Goal: Task Accomplishment & Management: Complete application form

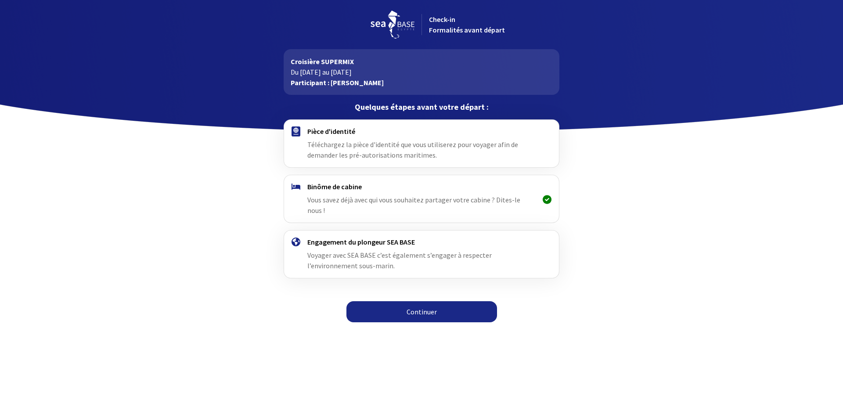
click at [332, 128] on h4 "Pièce d'identité" at bounding box center [421, 131] width 228 height 9
click at [380, 301] on link "Continuer" at bounding box center [422, 311] width 151 height 21
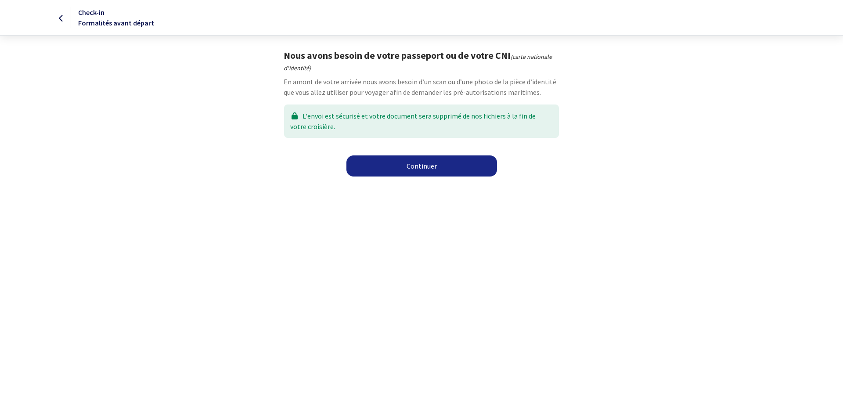
click at [392, 166] on link "Continuer" at bounding box center [422, 165] width 151 height 21
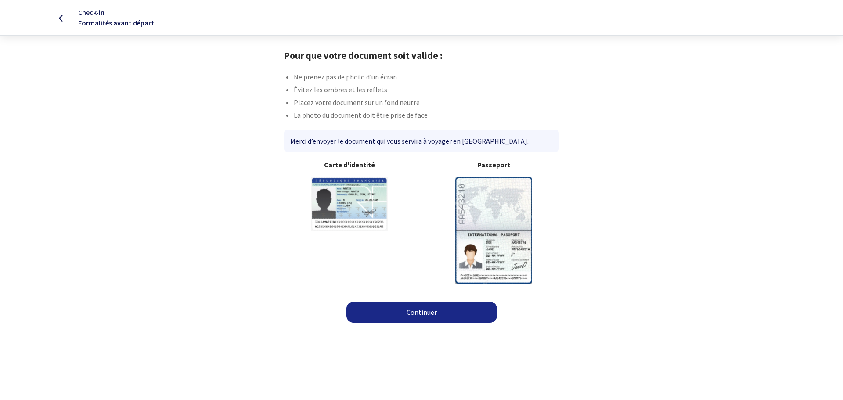
click at [342, 194] on img at bounding box center [349, 204] width 77 height 54
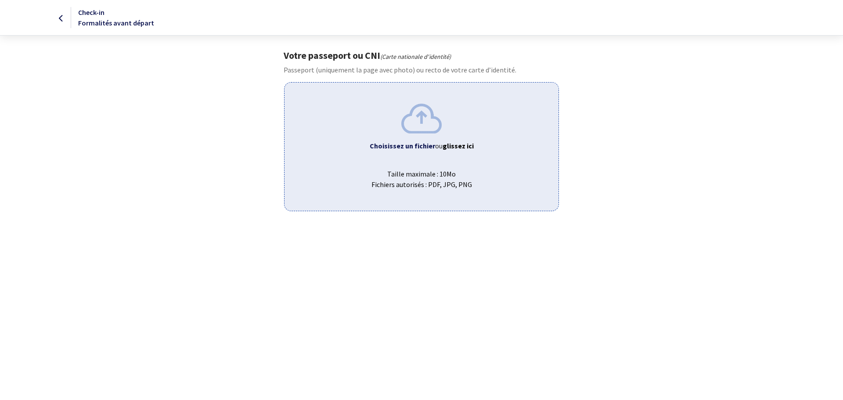
click at [414, 146] on b "Choisissez un fichier" at bounding box center [402, 145] width 65 height 9
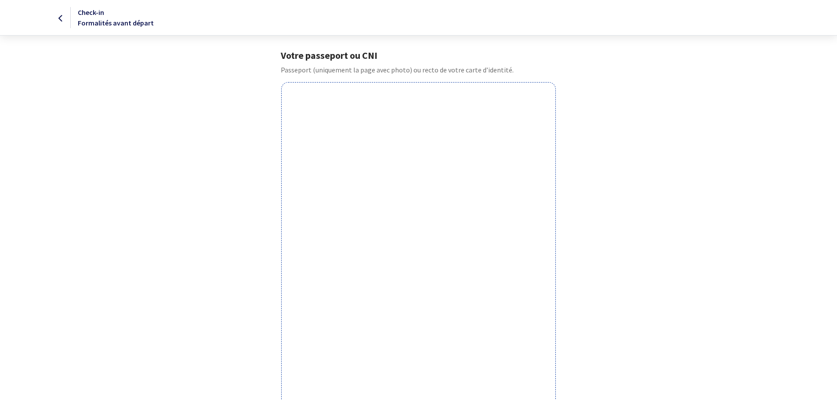
scroll to position [192, 0]
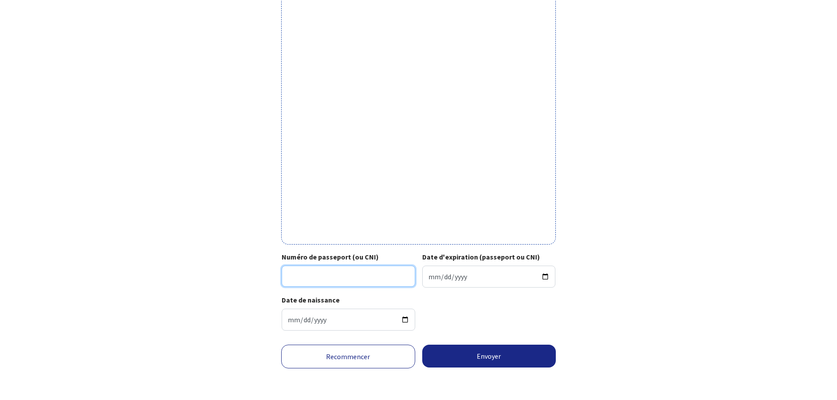
click at [350, 279] on input "Numéro de passeport (ou CNI)" at bounding box center [349, 276] width 134 height 21
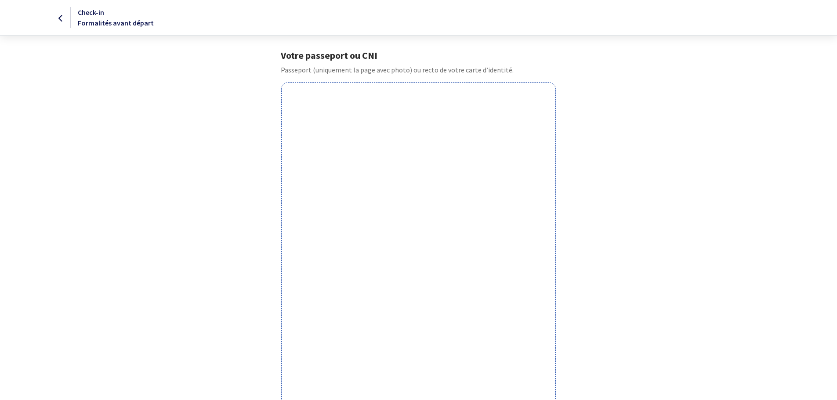
scroll to position [176, 0]
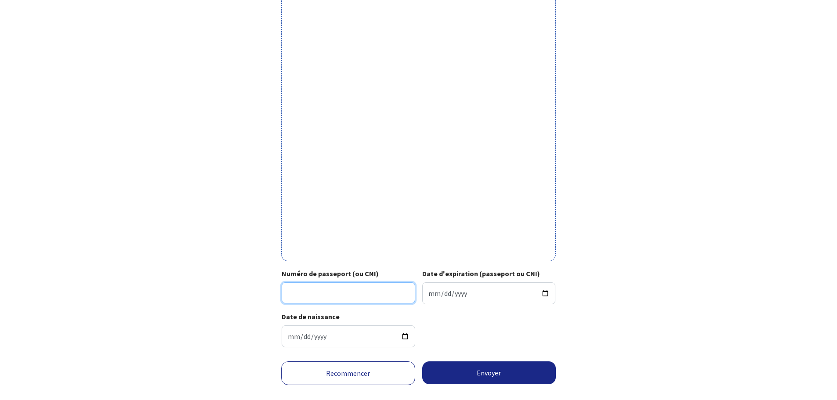
click at [318, 293] on input "Numéro de passeport (ou CNI)" at bounding box center [349, 292] width 134 height 21
type input "BXB4Z6K74"
click at [463, 301] on input "Date d'expiration (passeport ou CNI)" at bounding box center [489, 293] width 134 height 22
type input "2031-09-26"
click at [335, 338] on input "1996-08-03" at bounding box center [349, 336] width 134 height 22
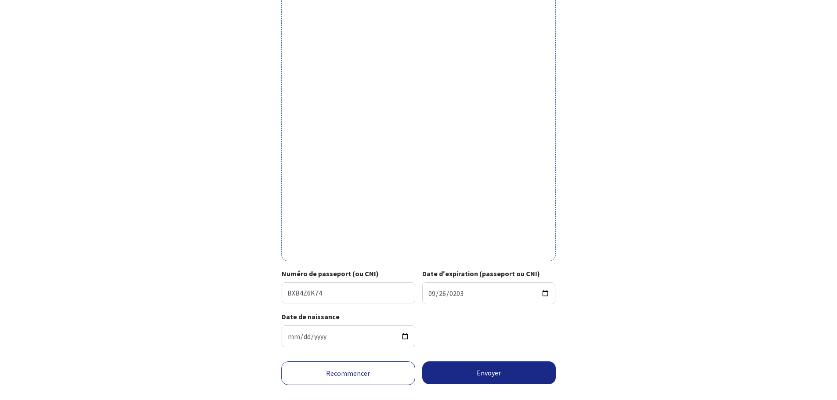
click at [547, 329] on div "Date de naissance 1996-08-03" at bounding box center [419, 332] width 274 height 43
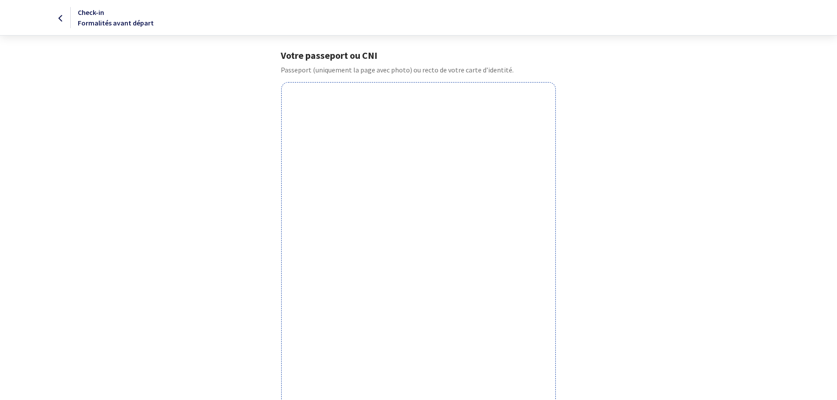
scroll to position [192, 0]
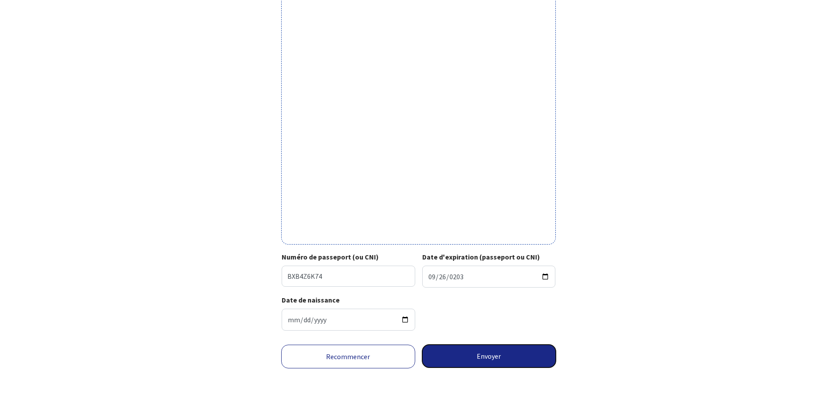
click at [463, 356] on button "Envoyer" at bounding box center [489, 356] width 134 height 23
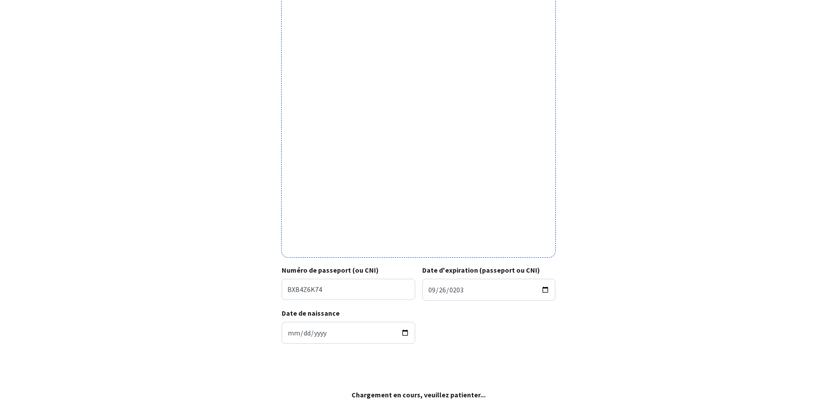
scroll to position [179, 0]
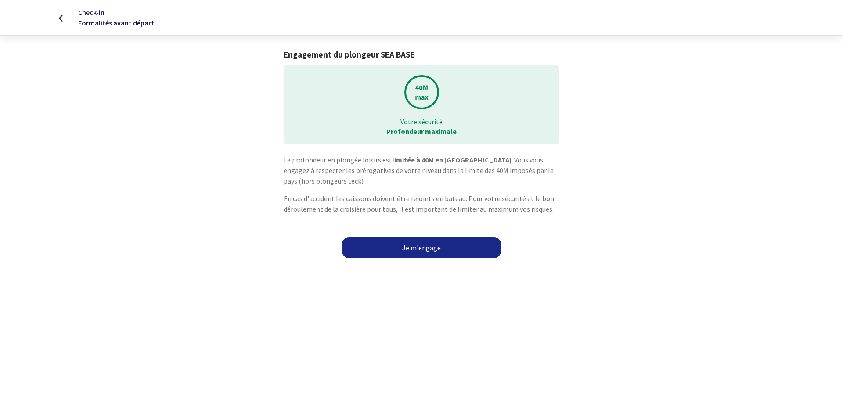
click at [406, 246] on link "Je m'engage" at bounding box center [421, 247] width 159 height 21
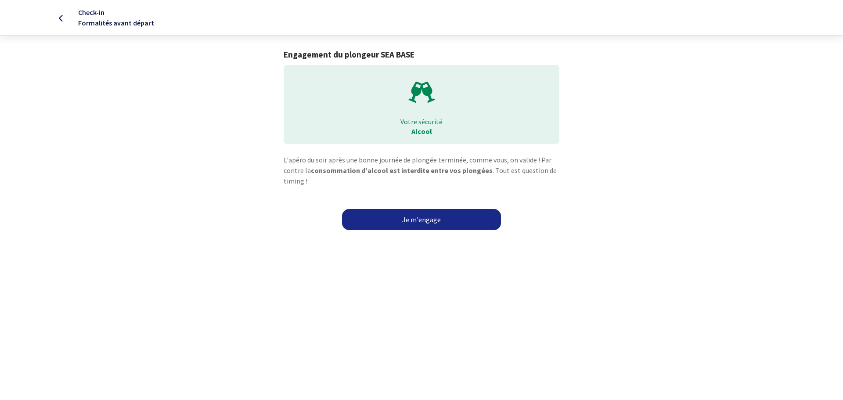
click at [413, 220] on link "Je m'engage" at bounding box center [421, 219] width 159 height 21
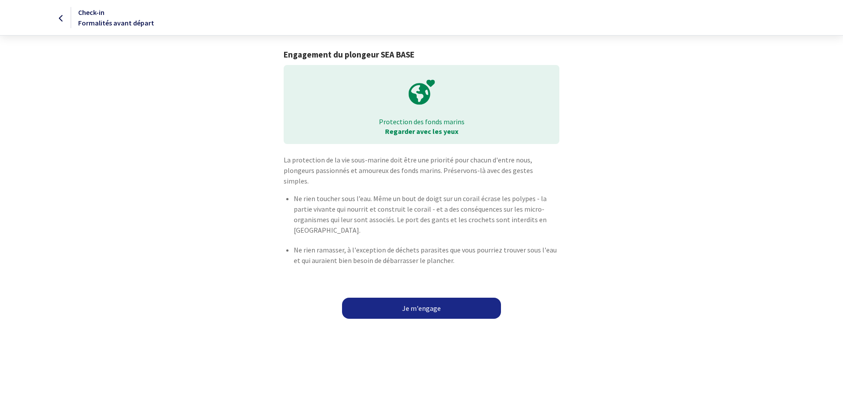
click at [400, 301] on link "Je m'engage" at bounding box center [421, 308] width 159 height 21
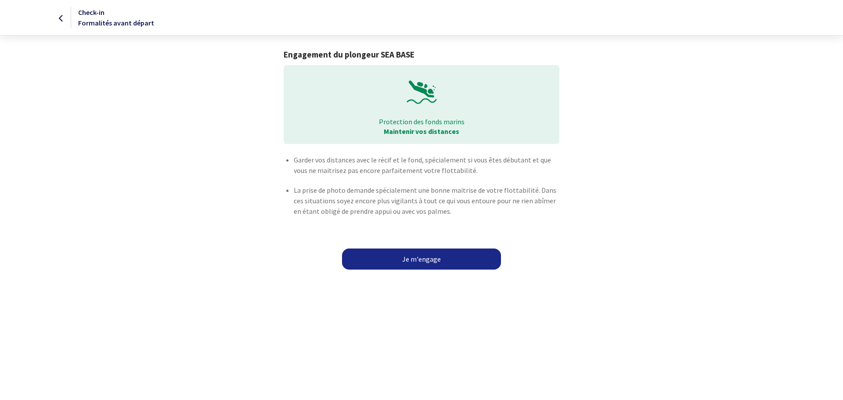
click at [390, 262] on link "Je m'engage" at bounding box center [421, 259] width 159 height 21
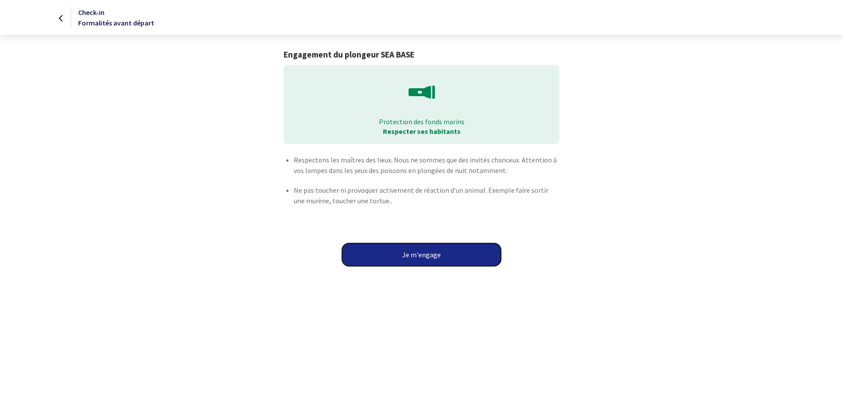
click at [405, 253] on button "Je m'engage" at bounding box center [421, 254] width 159 height 23
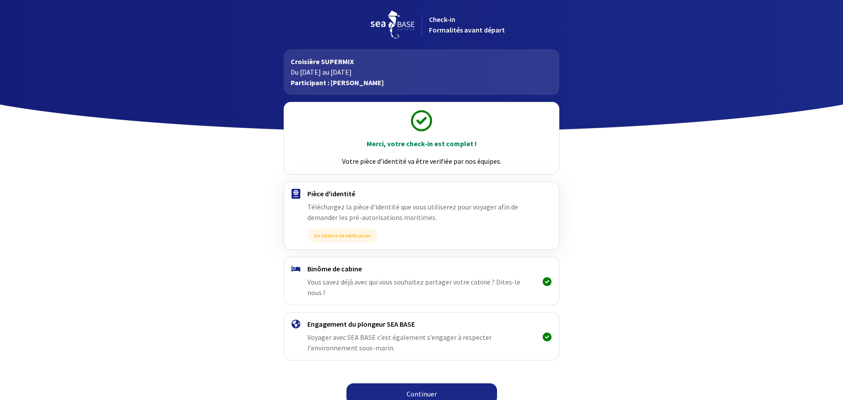
click at [378, 383] on link "Continuer" at bounding box center [422, 393] width 151 height 21
click at [403, 383] on link "Continuer" at bounding box center [422, 393] width 151 height 21
drag, startPoint x: 457, startPoint y: 147, endPoint x: 449, endPoint y: 155, distance: 10.9
click at [457, 147] on p "Merci, votre check-in est complet !" at bounding box center [421, 143] width 259 height 11
drag, startPoint x: 362, startPoint y: 159, endPoint x: 665, endPoint y: 173, distance: 302.5
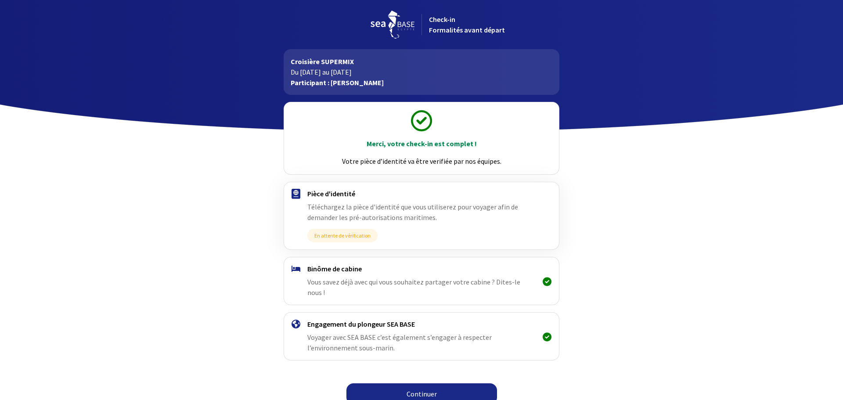
click at [635, 169] on div "Merci, votre check-in est complet ! Votre pièce d’identité va être verifiée par…" at bounding box center [421, 252] width 496 height 315
click at [665, 173] on div "Merci, votre check-in est complet ! Votre pièce d’identité va être verifiée par…" at bounding box center [421, 252] width 496 height 315
click at [413, 383] on link "Continuer" at bounding box center [422, 393] width 151 height 21
click at [351, 237] on span "En attente de vérification" at bounding box center [342, 236] width 70 height 14
